Goal: Navigation & Orientation: Understand site structure

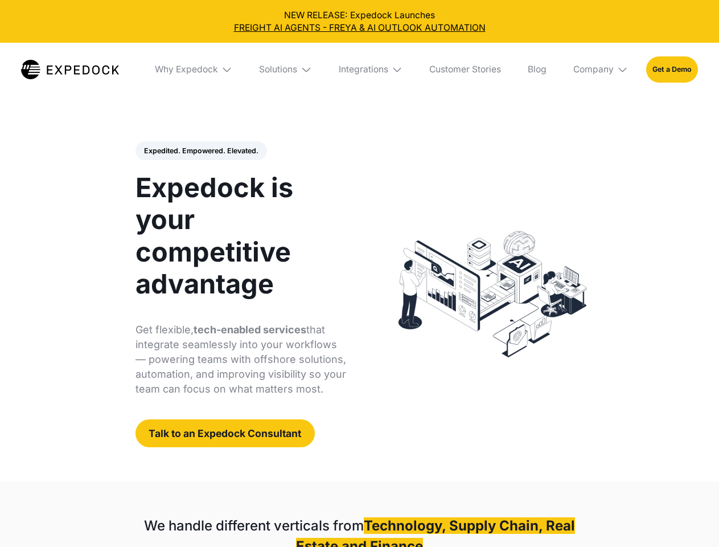
select select
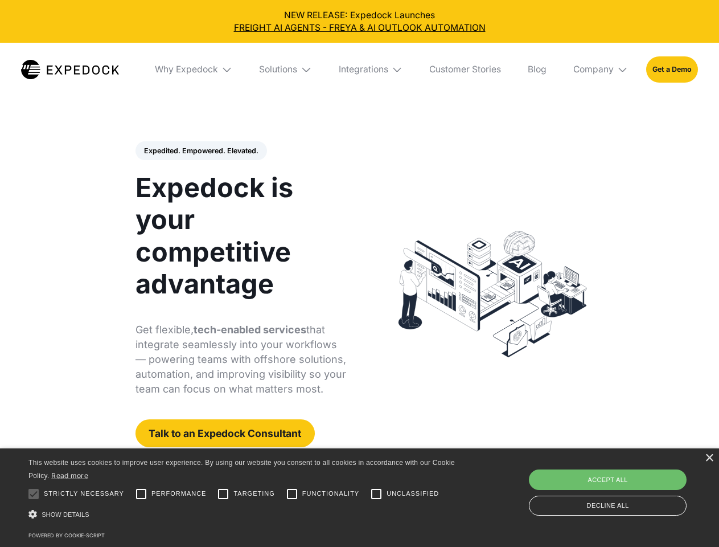
click at [359, 69] on div "Integrations" at bounding box center [364, 69] width 50 height 11
click at [194, 69] on div "Why Expedock" at bounding box center [186, 69] width 63 height 11
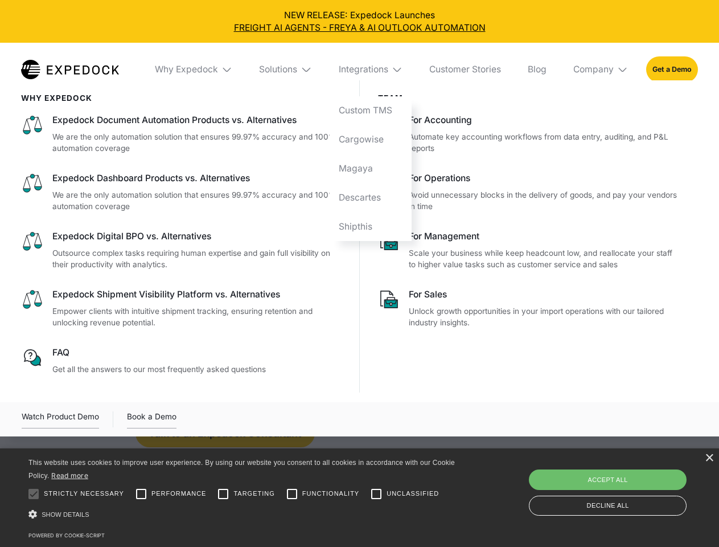
click at [286, 69] on div "Solutions" at bounding box center [278, 69] width 38 height 11
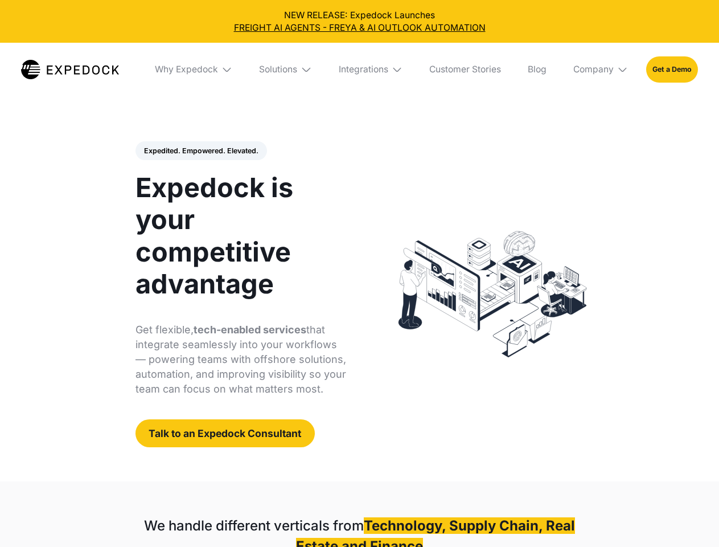
select select
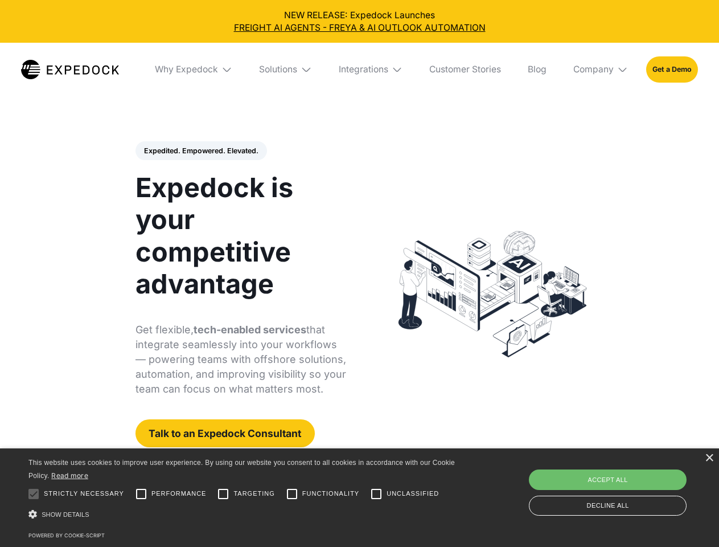
click at [359, 69] on div "Integrations" at bounding box center [364, 69] width 50 height 11
